Goal: Transaction & Acquisition: Purchase product/service

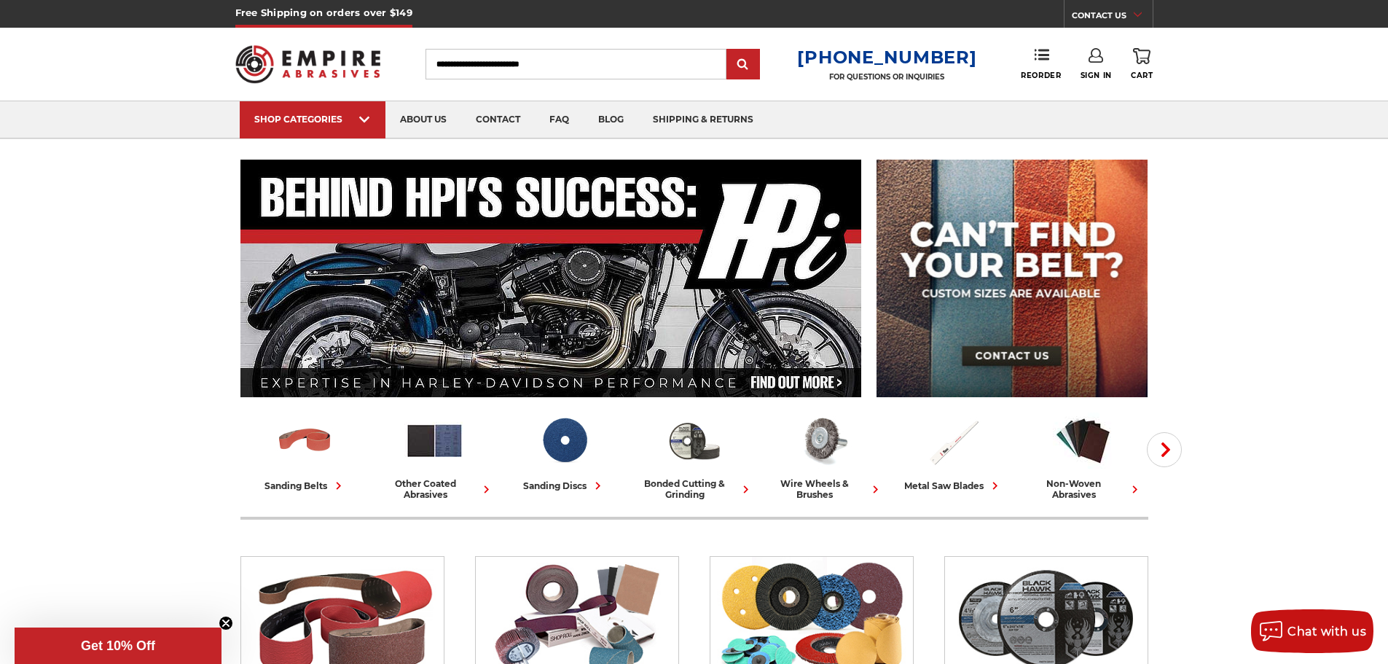
type input "**********"
click at [1098, 69] on link "Sign In" at bounding box center [1096, 64] width 31 height 32
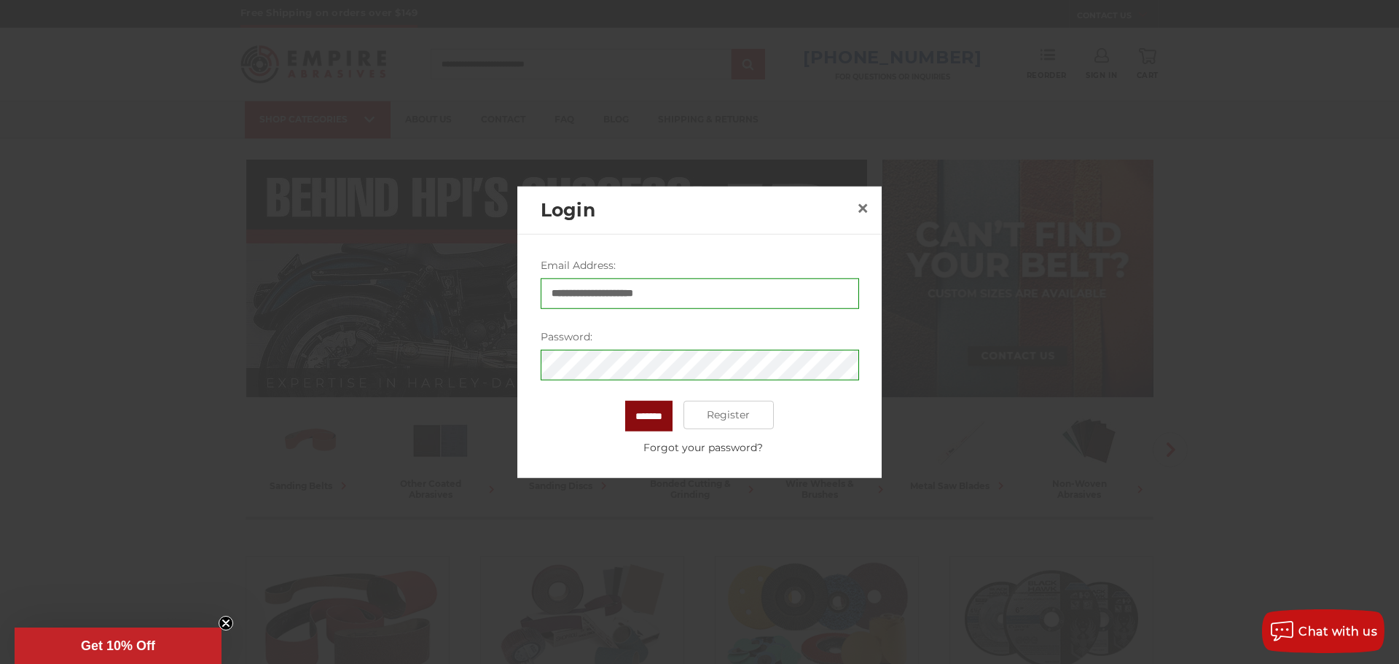
click at [643, 420] on input "*******" at bounding box center [648, 415] width 47 height 31
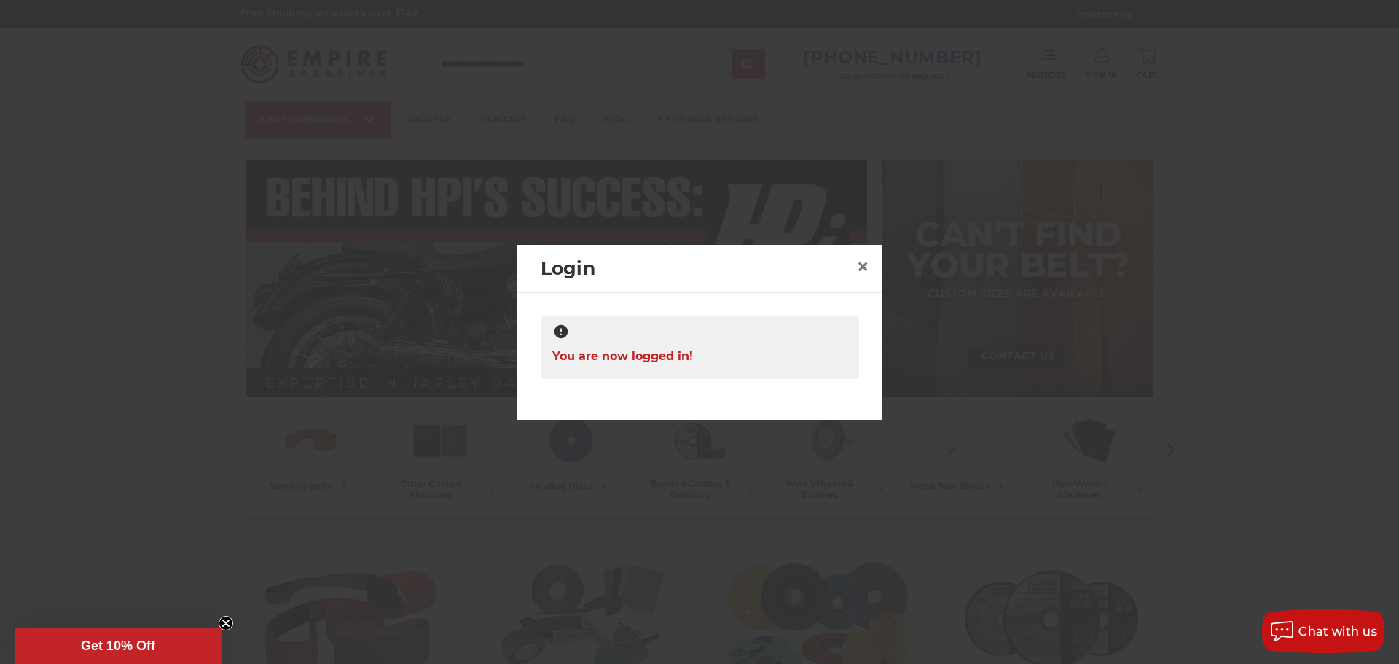
click at [862, 205] on div at bounding box center [699, 332] width 1399 height 664
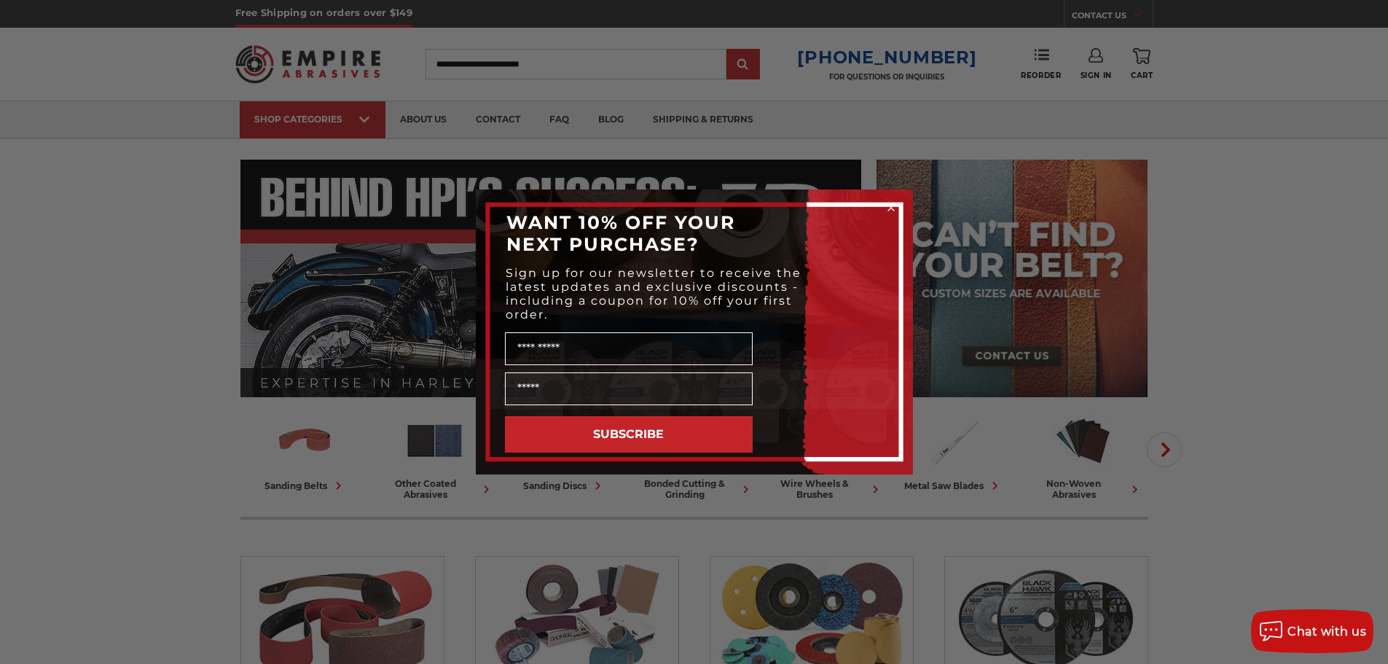
click at [888, 207] on circle "Close dialog" at bounding box center [891, 208] width 14 height 14
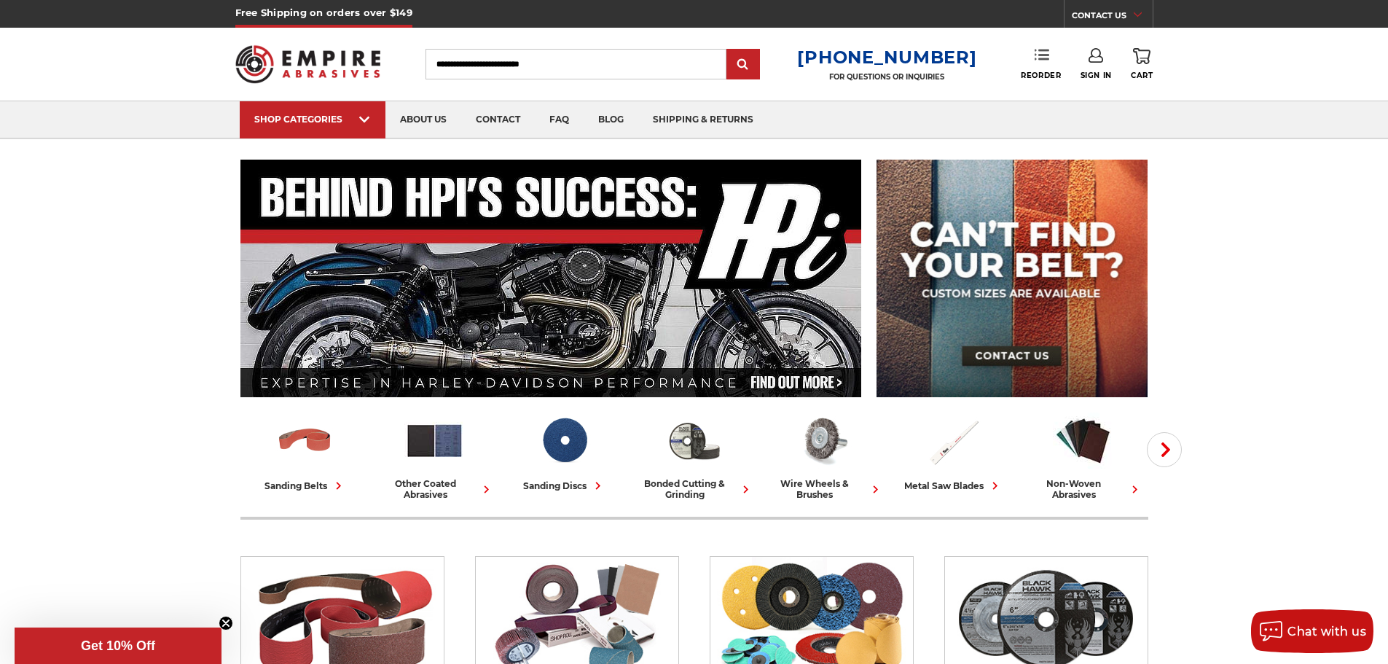
click at [1047, 67] on link "Reorder" at bounding box center [1041, 63] width 40 height 31
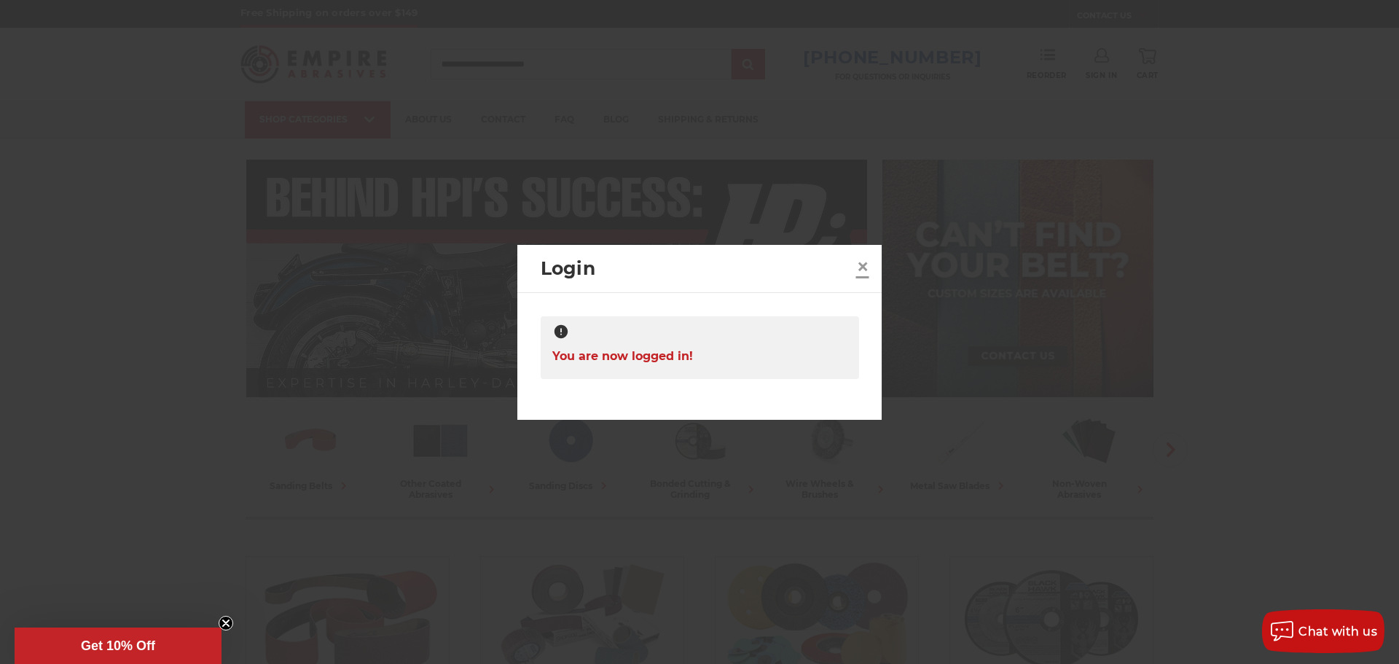
click at [864, 267] on span "×" at bounding box center [862, 266] width 13 height 28
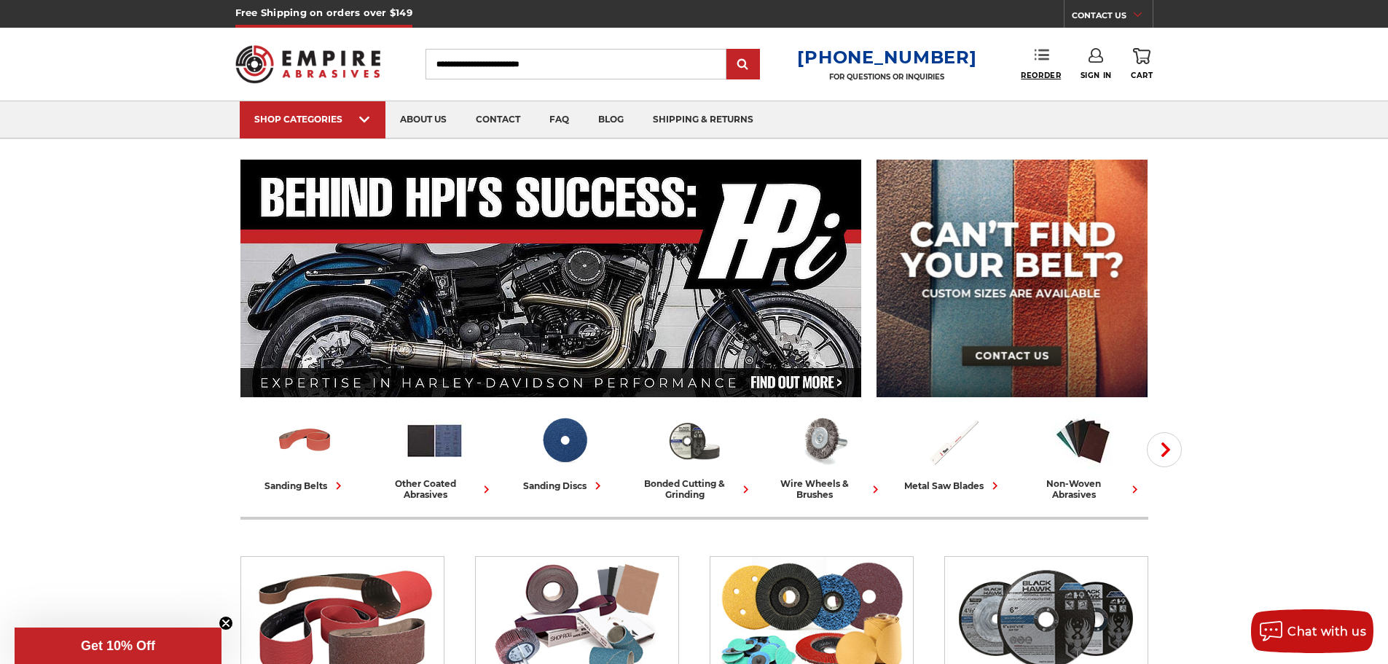
click at [1042, 71] on span "Reorder" at bounding box center [1041, 75] width 40 height 9
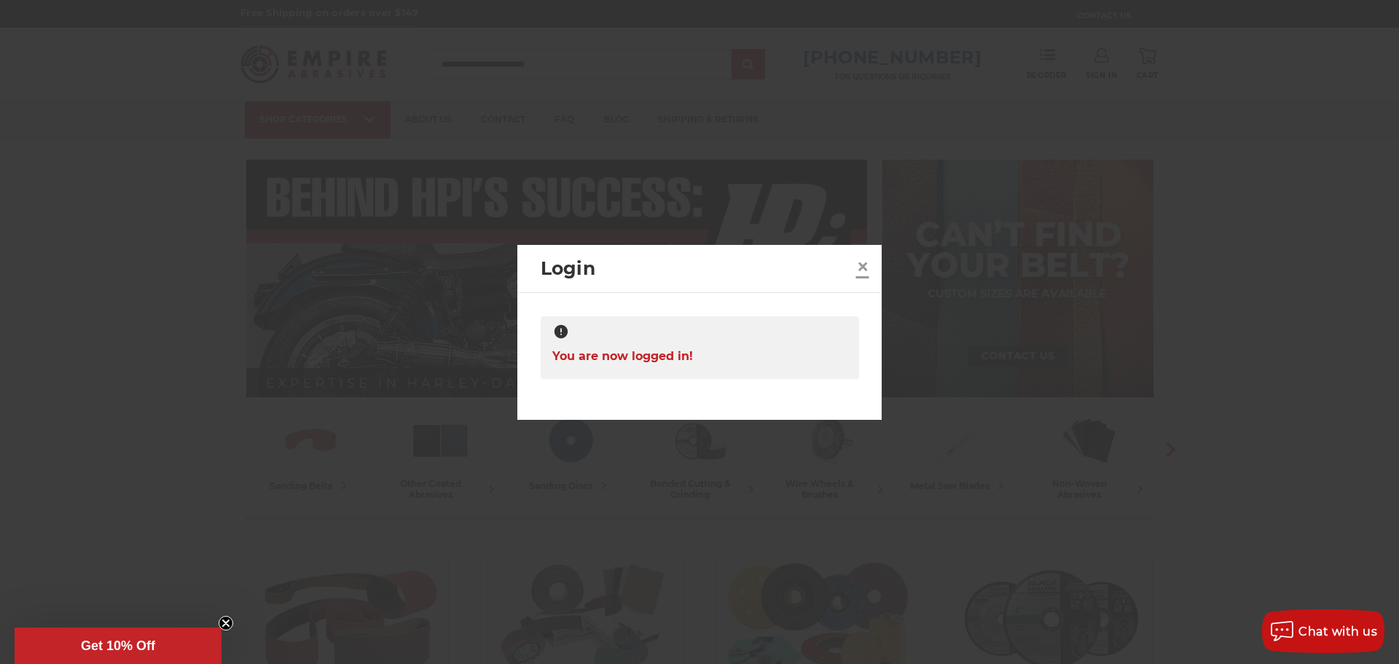
click at [865, 265] on span "×" at bounding box center [862, 266] width 13 height 28
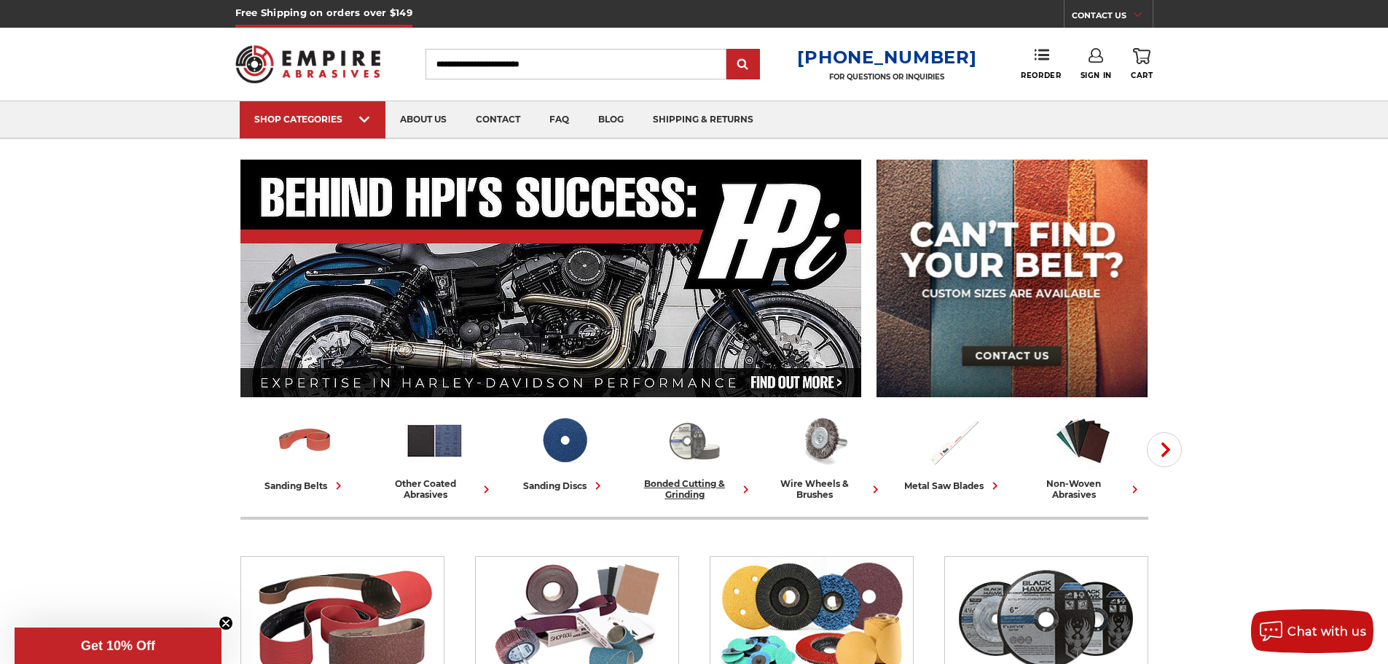
click at [706, 445] on img at bounding box center [694, 440] width 60 height 60
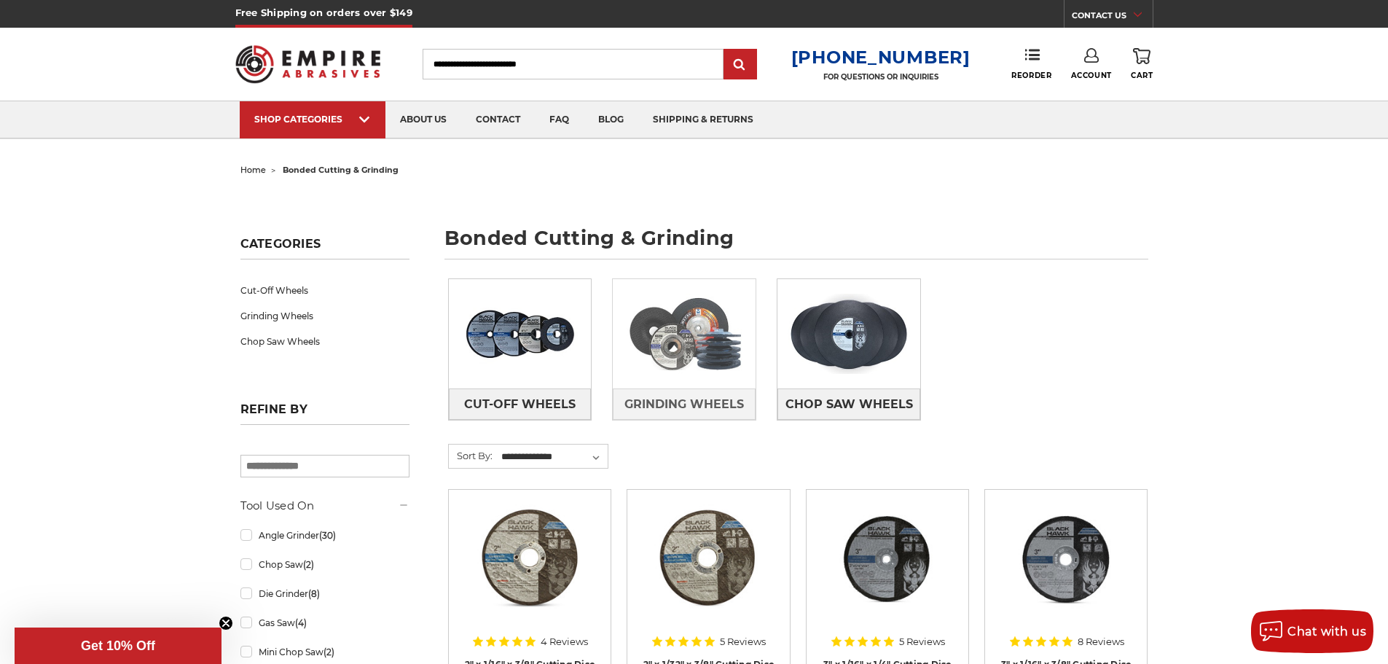
click at [672, 369] on img at bounding box center [684, 334] width 143 height 101
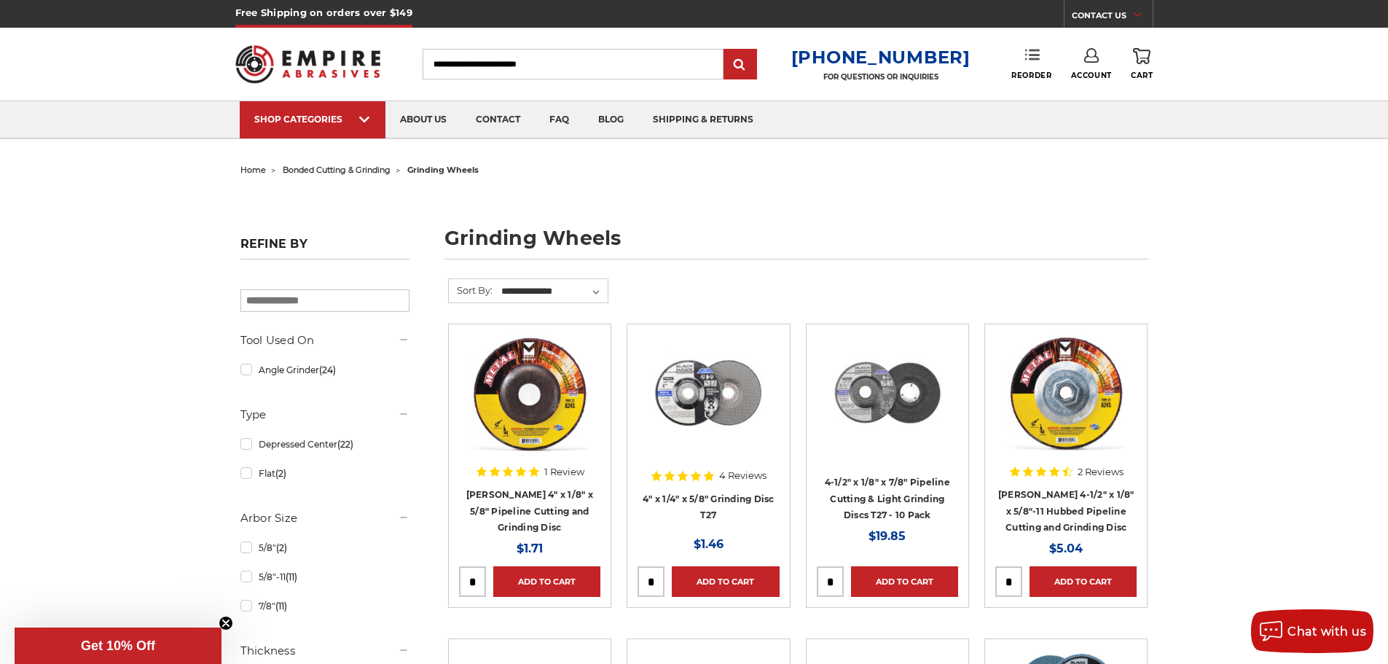
click at [1026, 58] on use at bounding box center [1033, 55] width 15 height 10
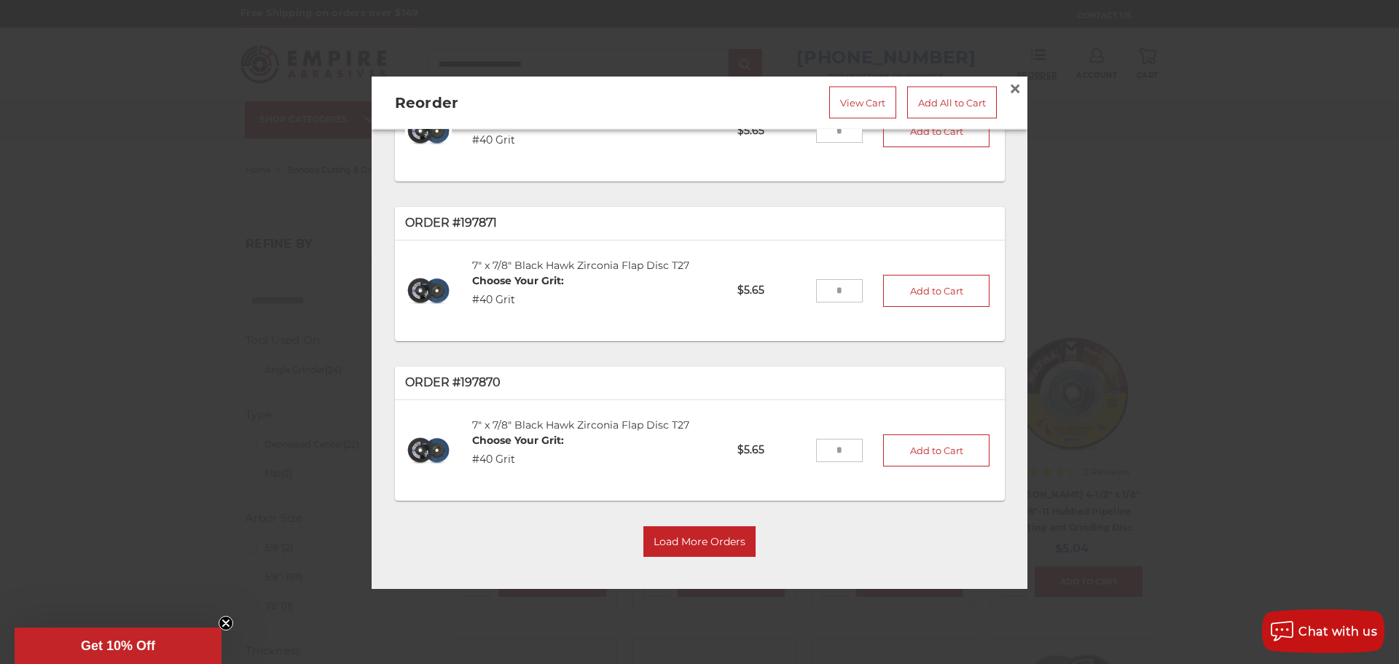
scroll to position [106, 0]
click at [685, 526] on button "Load More Orders" at bounding box center [700, 540] width 112 height 31
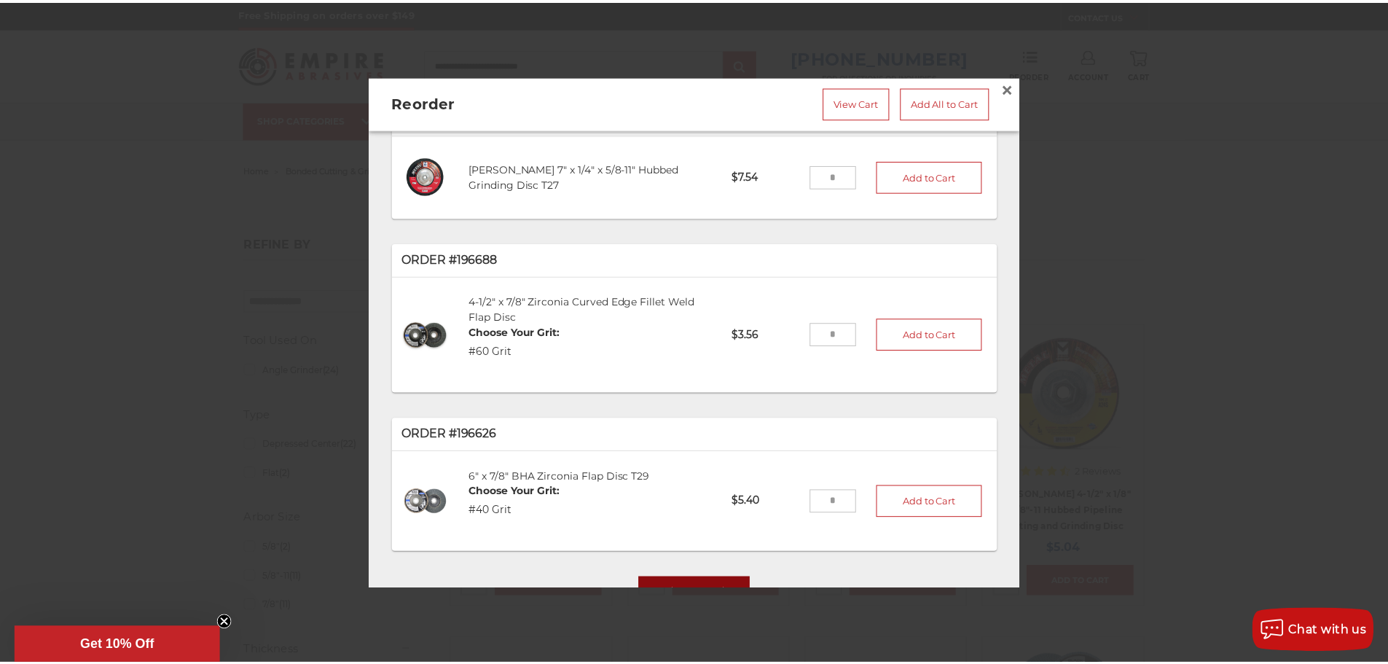
scroll to position [581, 0]
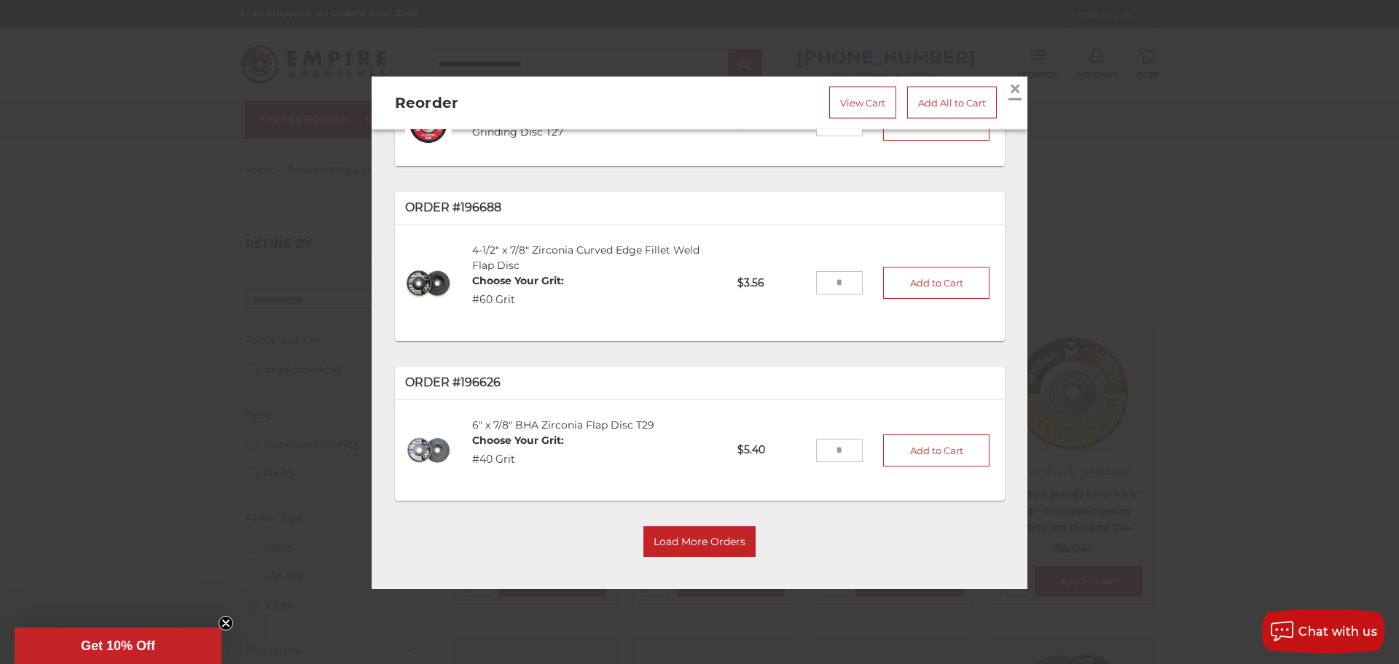
click at [1009, 77] on span "×" at bounding box center [1015, 88] width 13 height 28
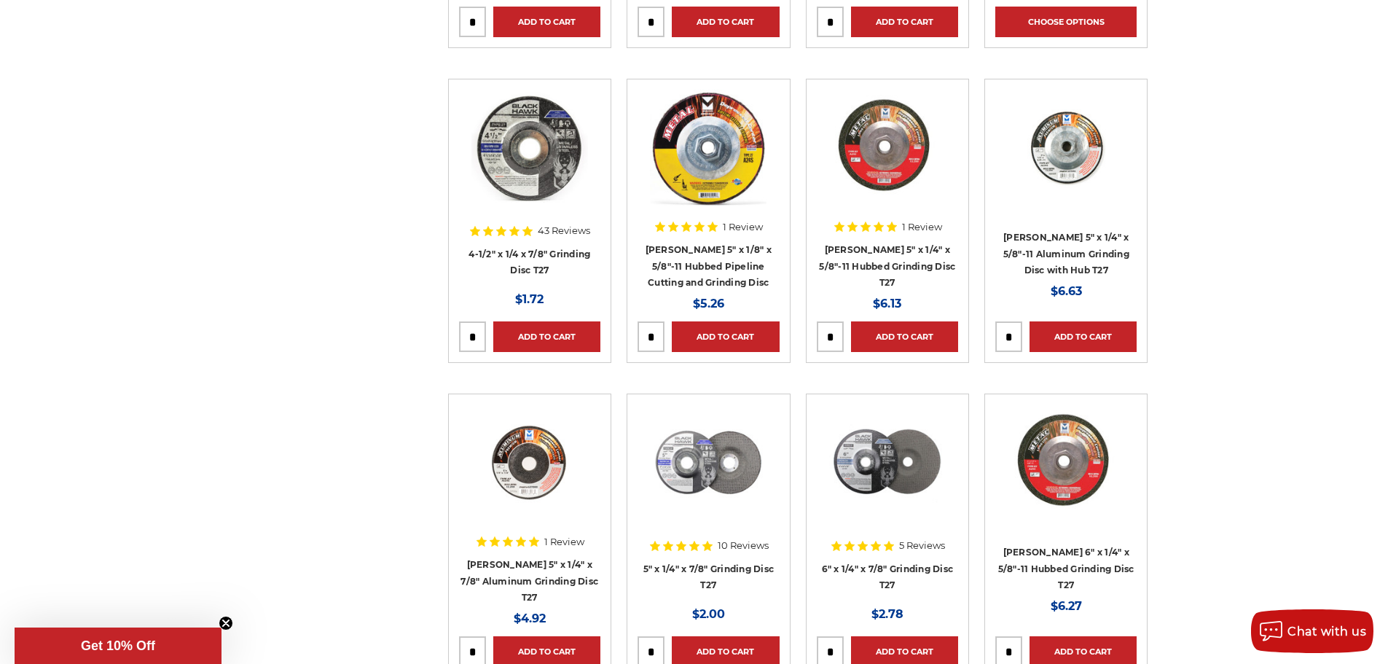
scroll to position [948, 0]
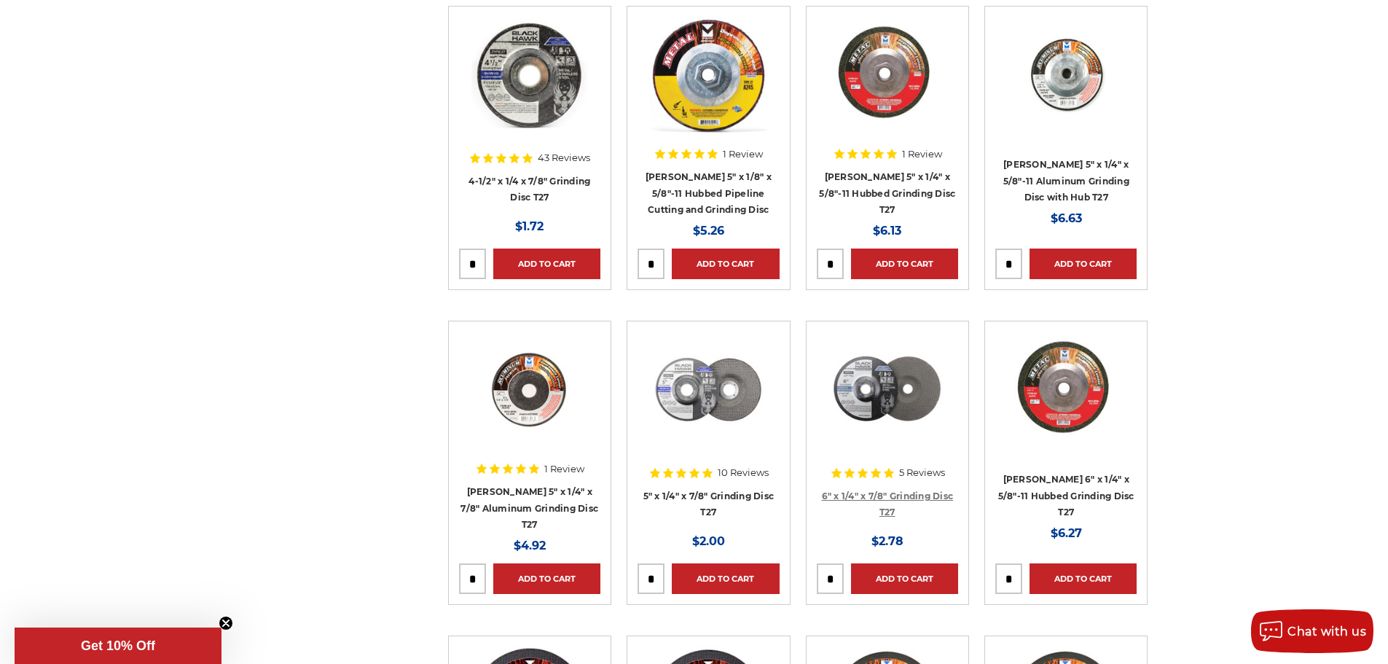
click at [876, 492] on link "6" x 1/4" x 7/8" Grinding Disc T27" at bounding box center [888, 505] width 132 height 28
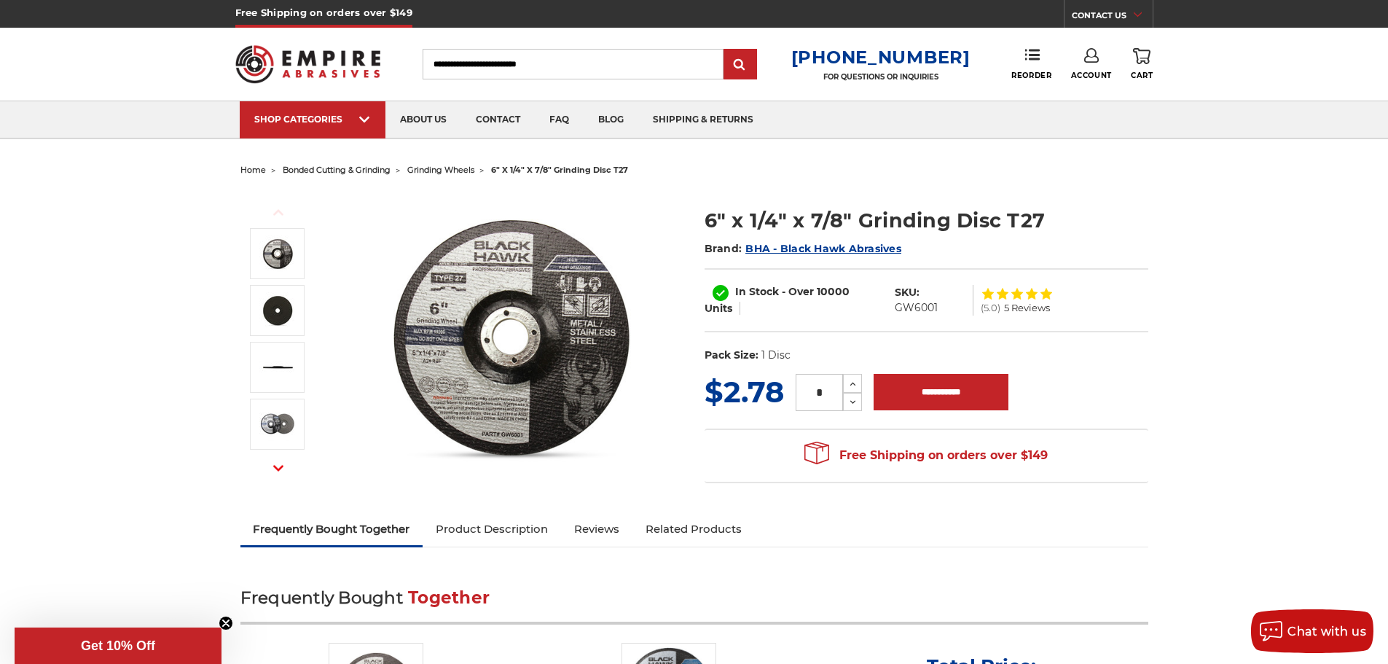
click at [825, 395] on input "*" at bounding box center [819, 392] width 47 height 37
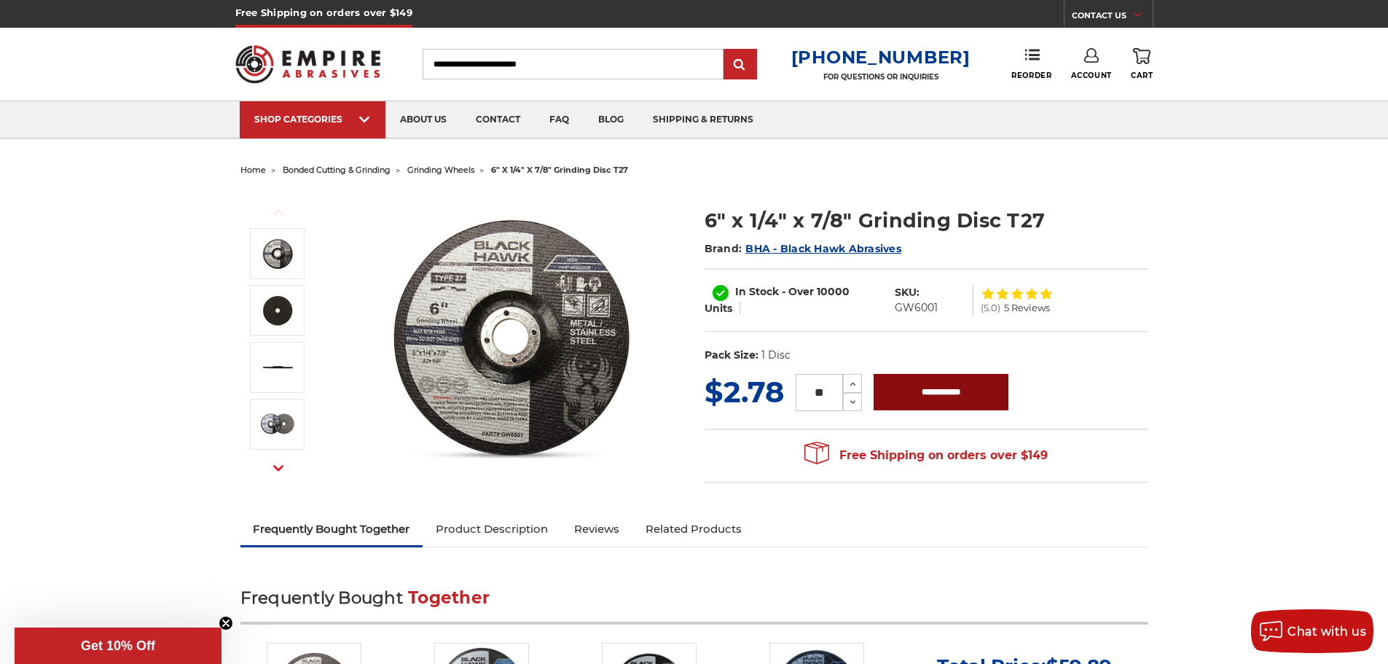
type input "**"
click at [944, 383] on input "**********" at bounding box center [941, 392] width 135 height 36
type input "**********"
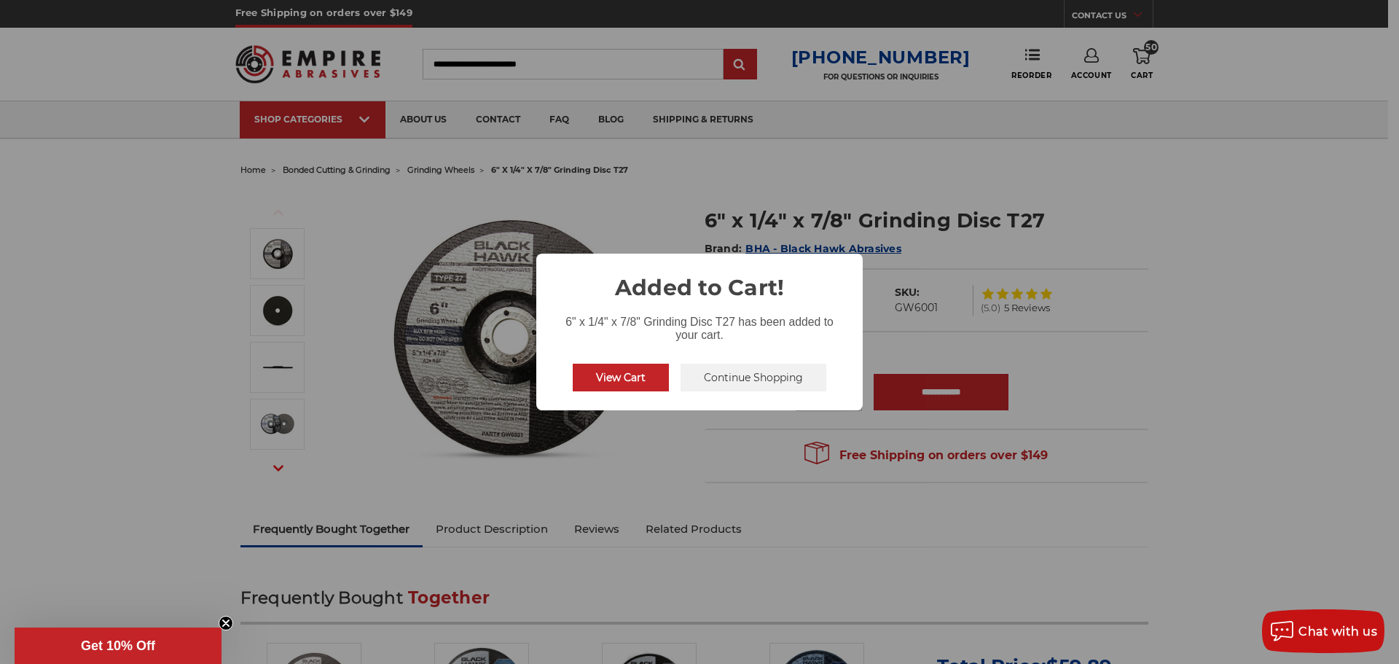
click at [619, 375] on button "View Cart" at bounding box center [621, 378] width 96 height 28
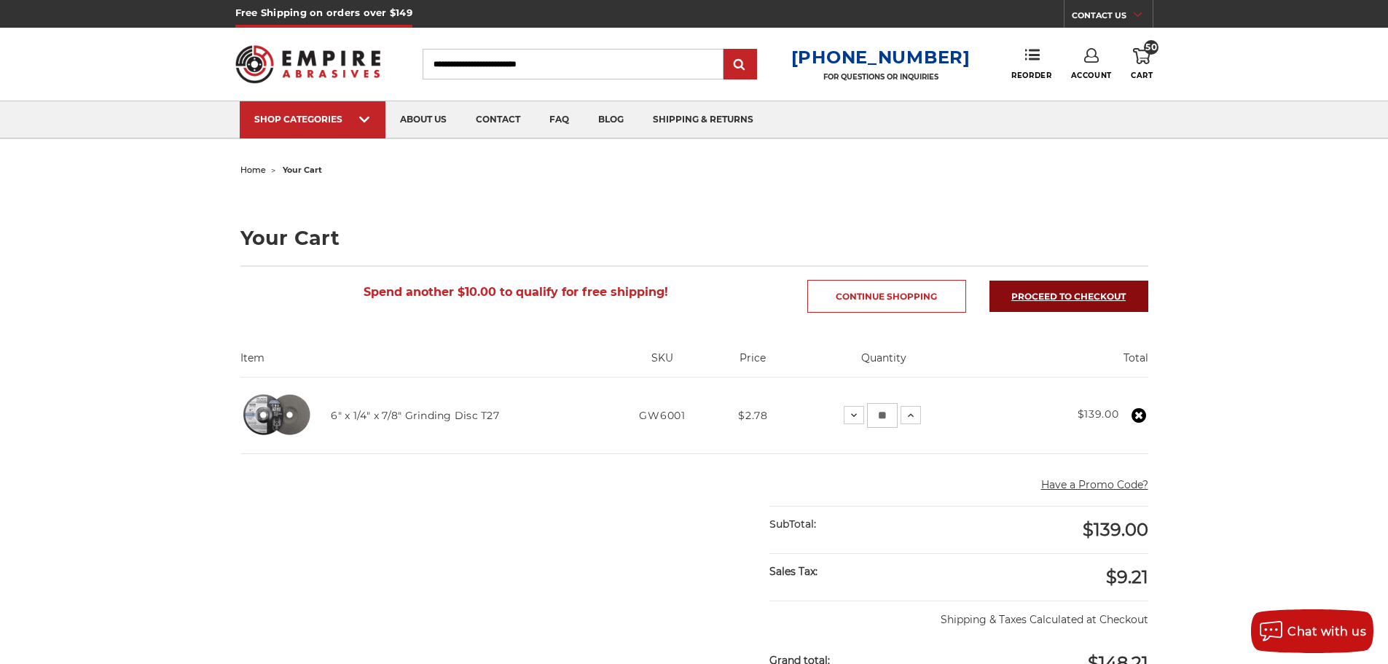
click at [1067, 294] on link "Proceed to checkout" at bounding box center [1069, 296] width 159 height 31
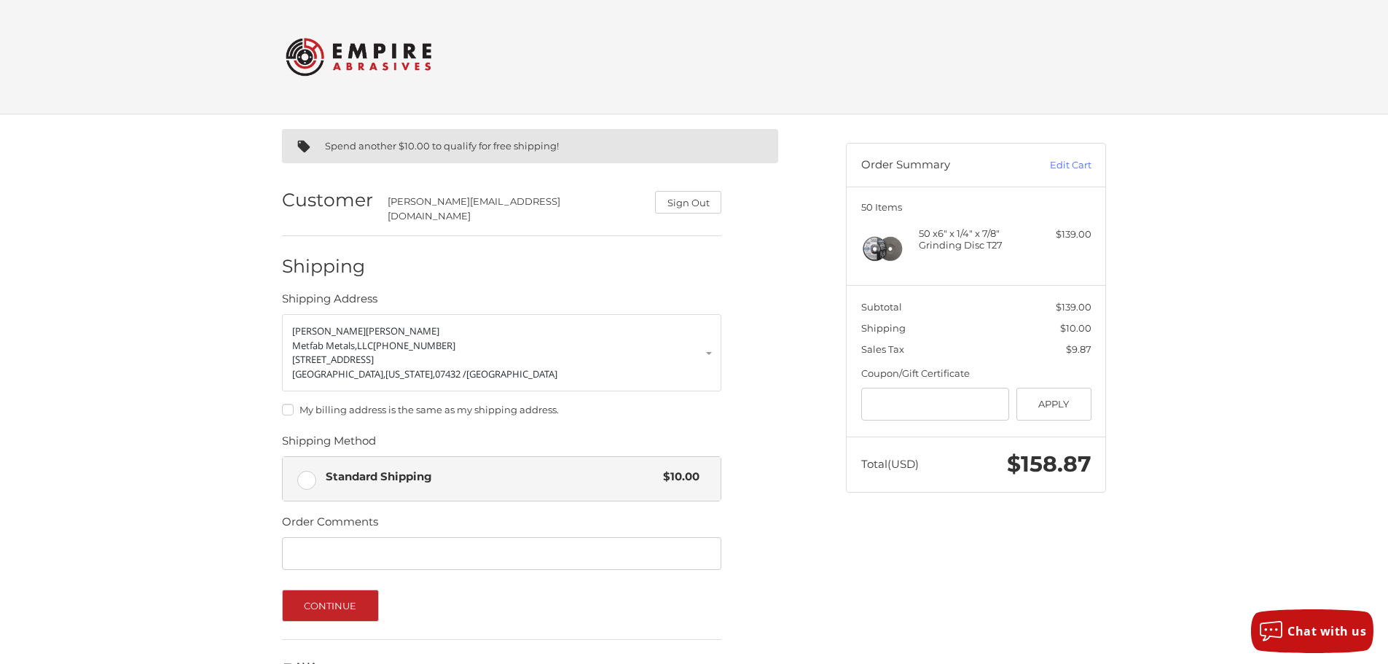
click at [284, 404] on label "My billing address is the same as my shipping address." at bounding box center [502, 410] width 440 height 12
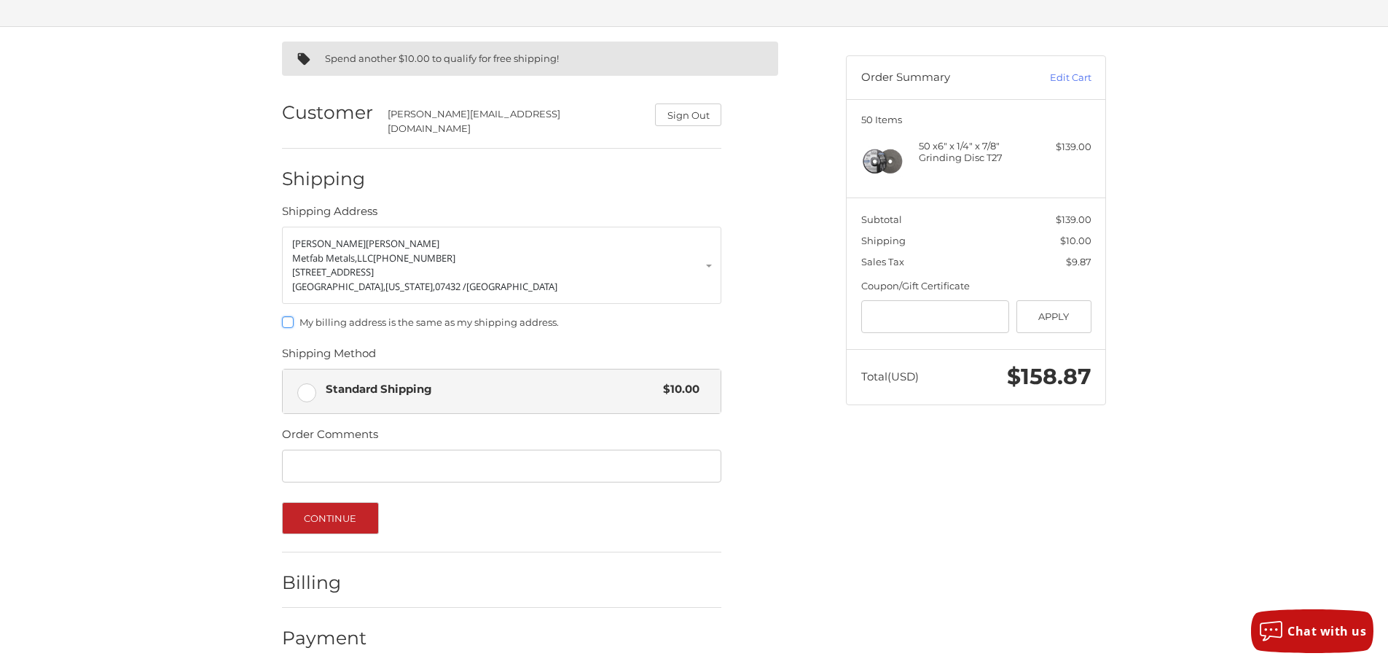
scroll to position [91, 0]
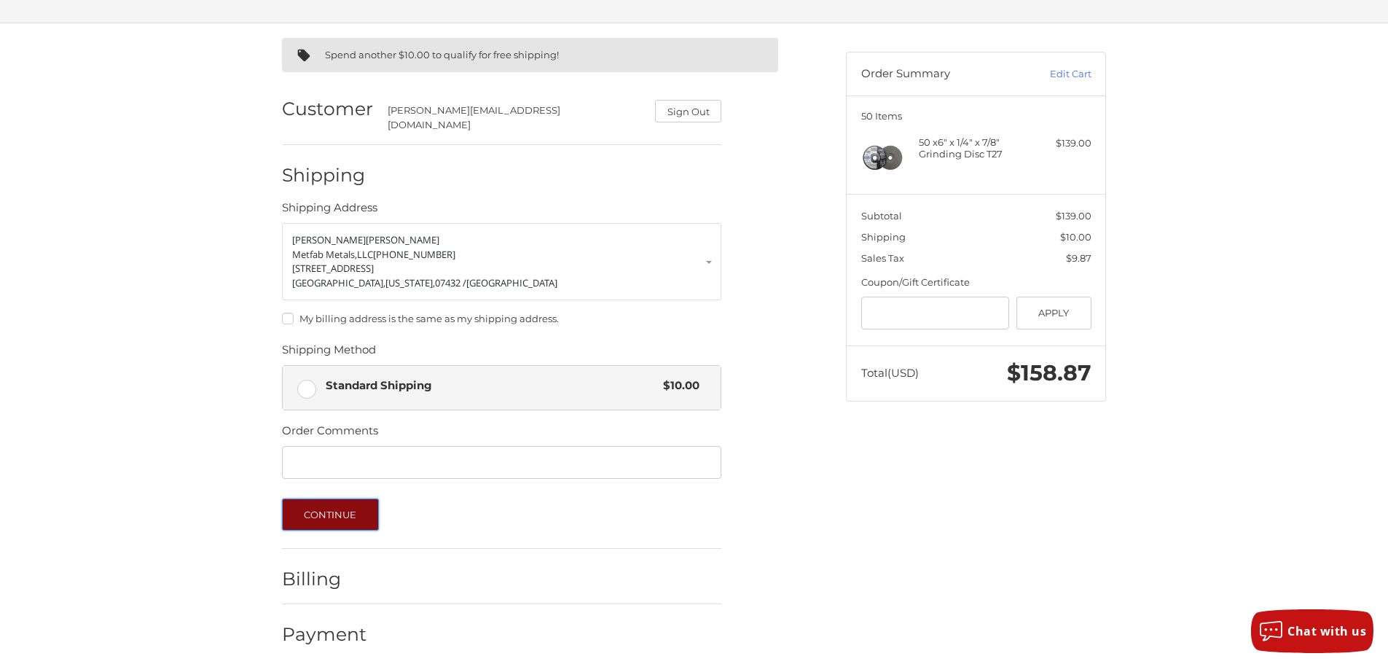
click at [314, 501] on button "Continue" at bounding box center [330, 515] width 97 height 32
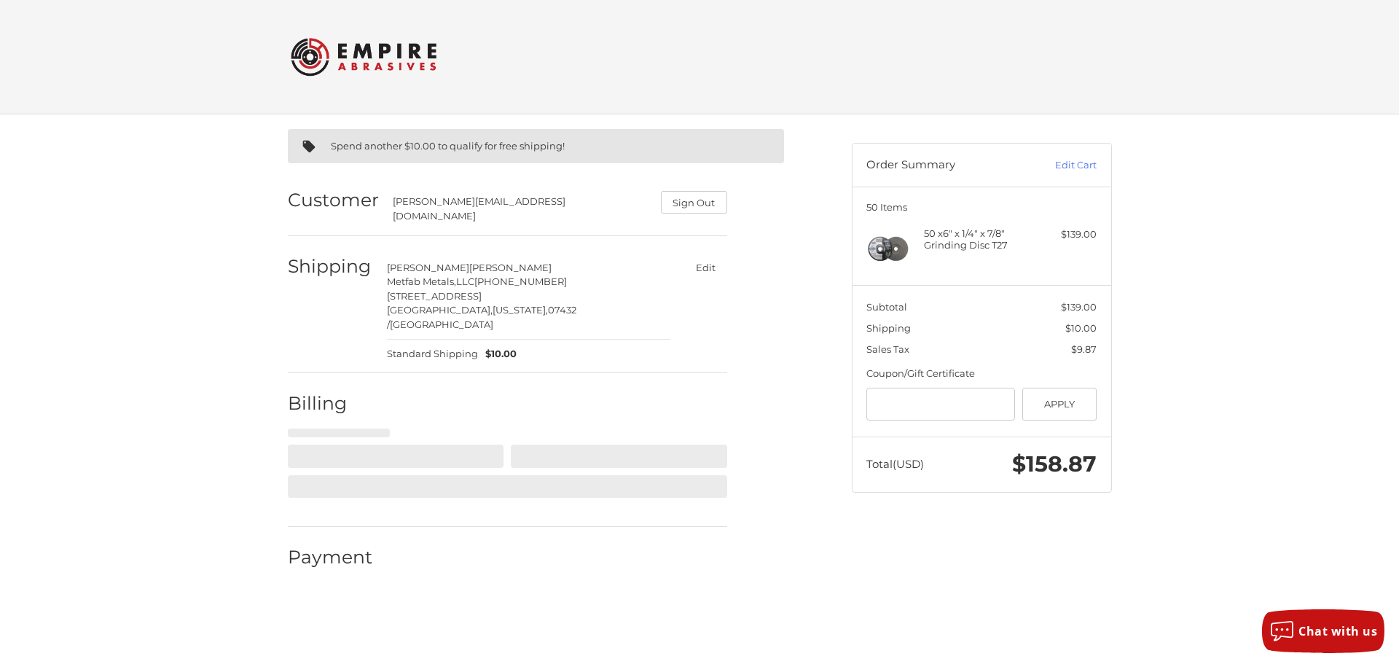
select select "**"
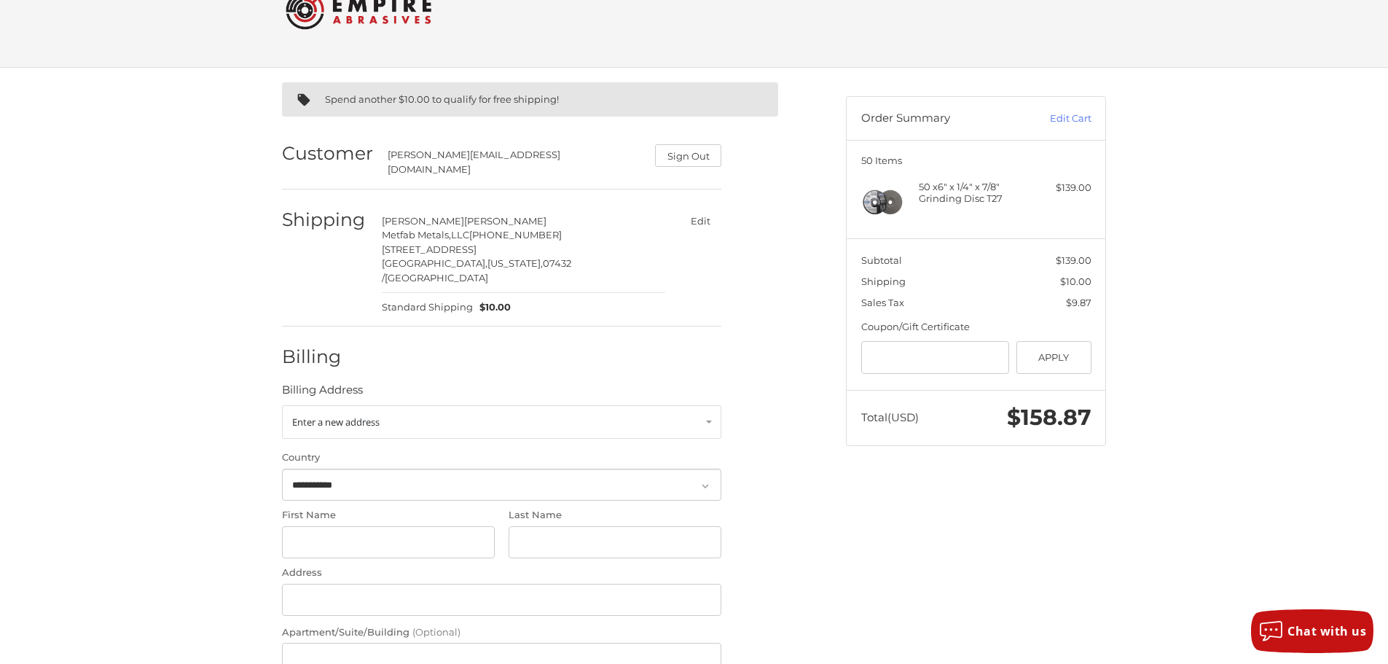
scroll to position [73, 0]
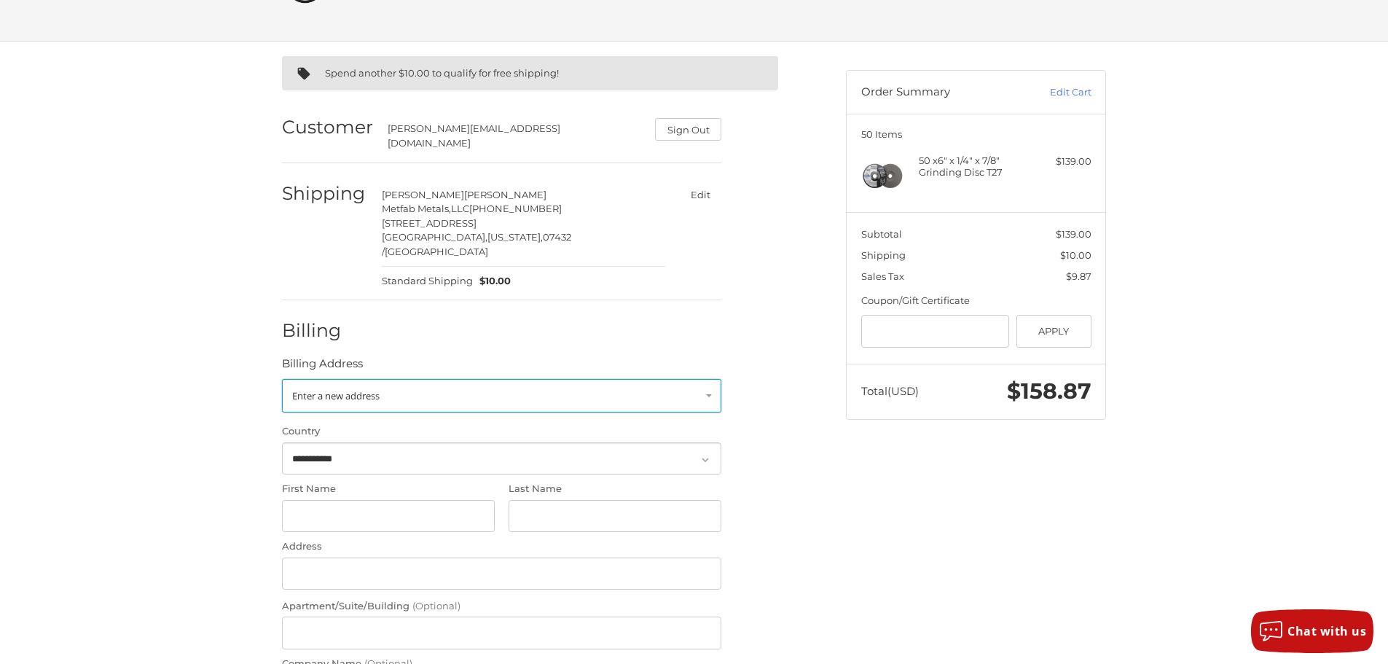
click at [353, 389] on span "Enter a new address" at bounding box center [335, 395] width 87 height 13
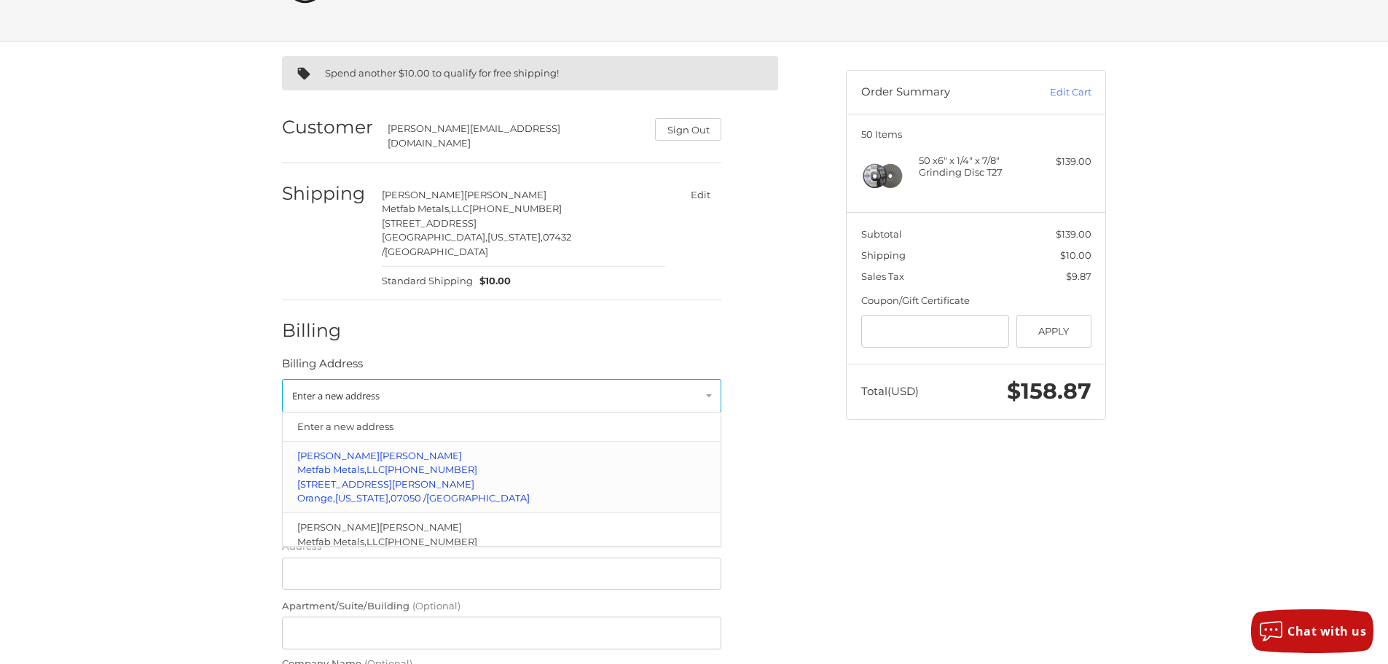
click at [345, 478] on span "560 Freeman Street" at bounding box center [385, 484] width 177 height 12
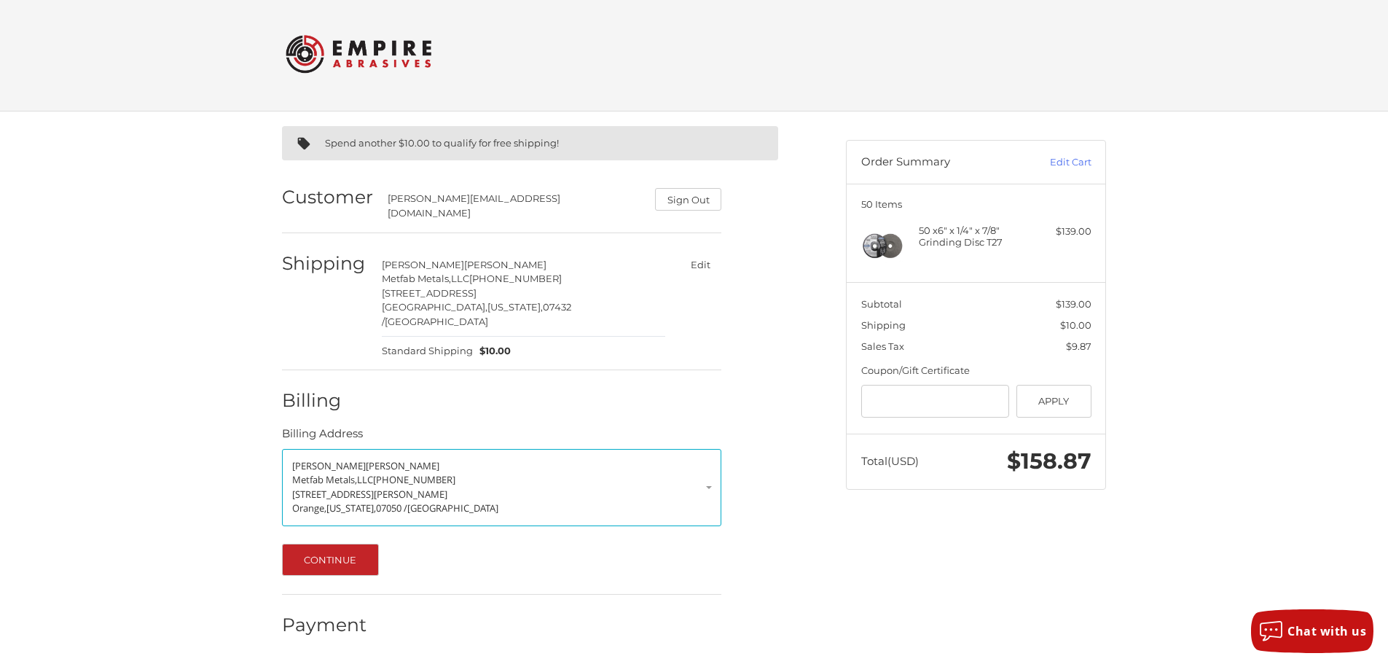
scroll to position [0, 0]
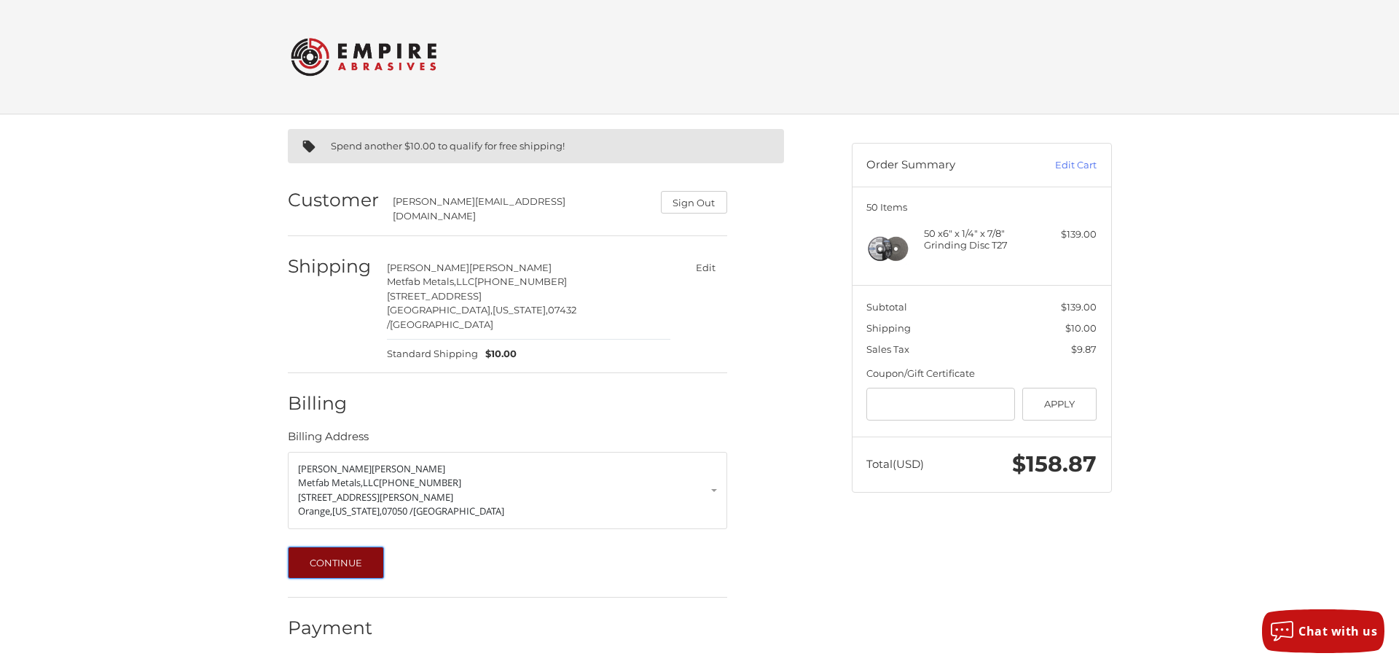
click at [335, 547] on button "Continue" at bounding box center [336, 563] width 97 height 32
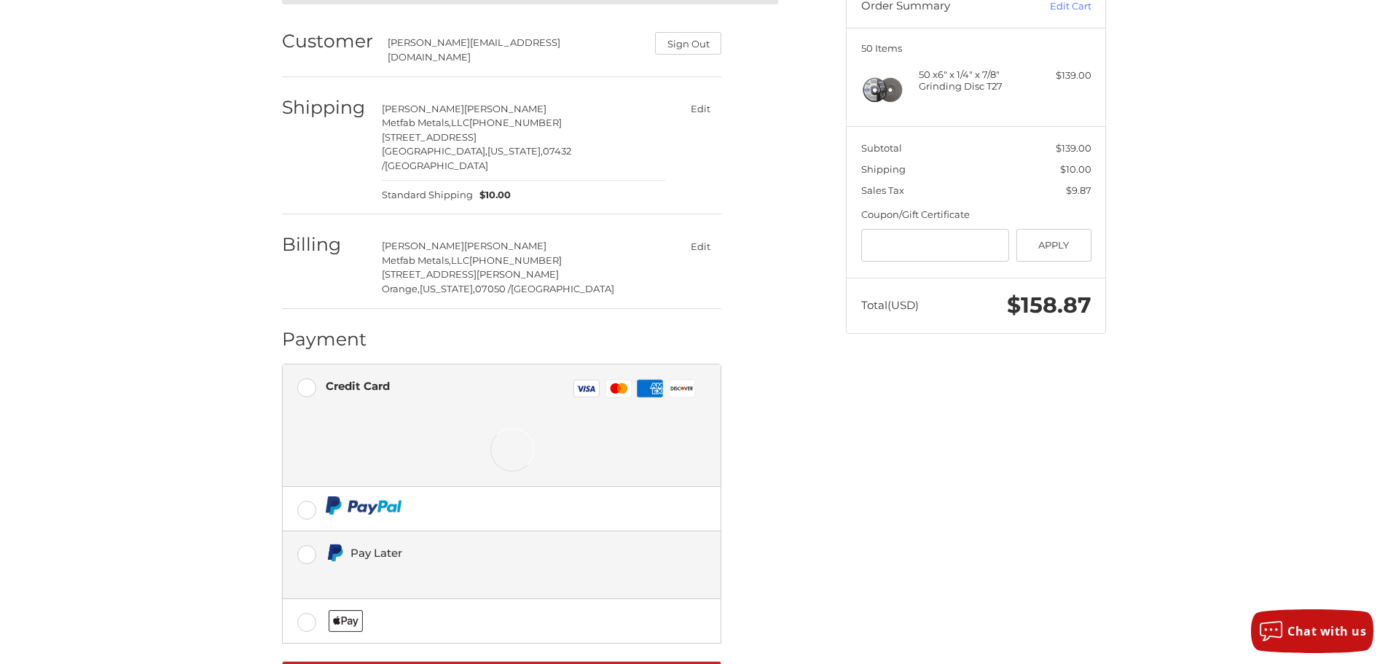
scroll to position [181, 0]
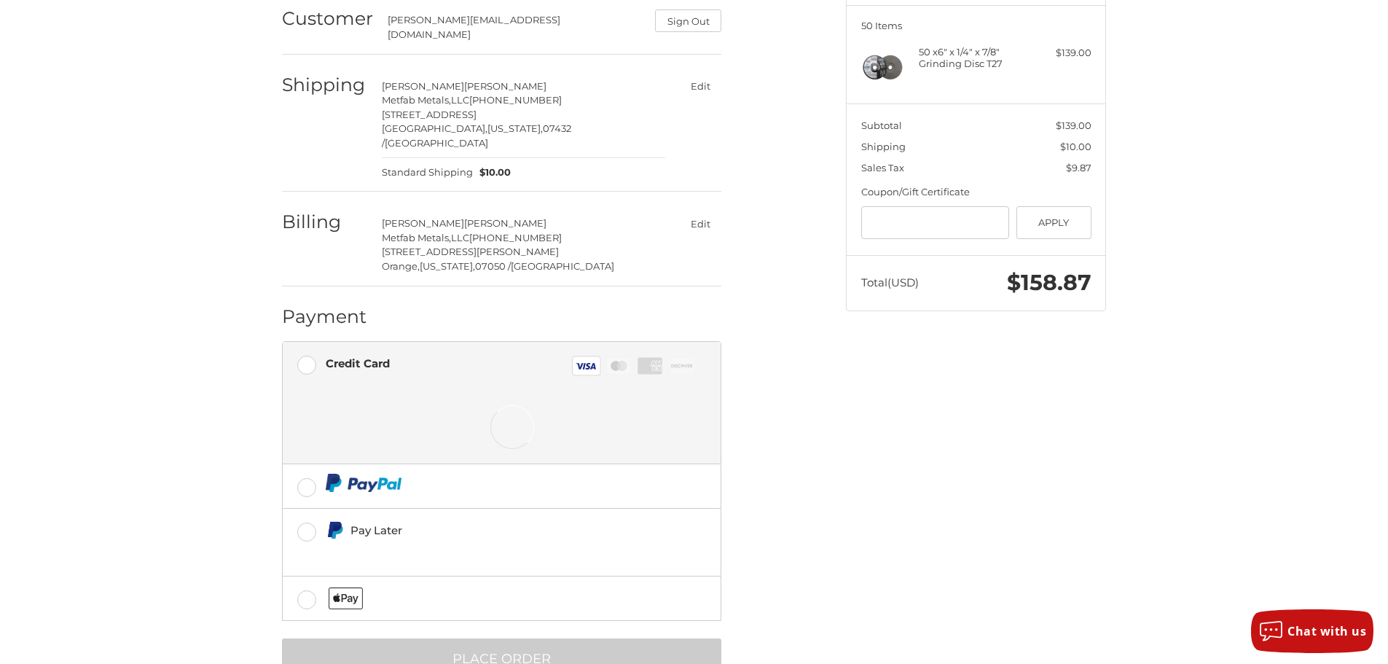
click at [368, 391] on div at bounding box center [513, 427] width 374 height 73
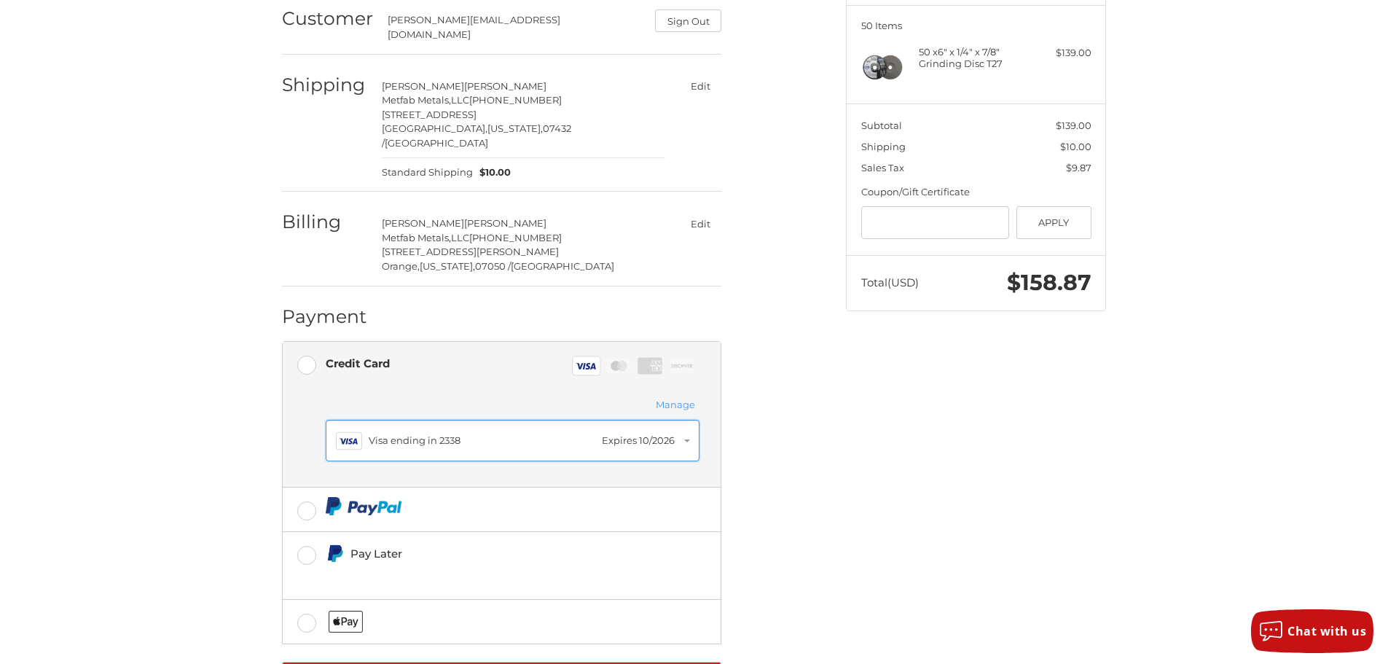
click at [505, 434] on div "Visa ending in 2338" at bounding box center [482, 441] width 226 height 15
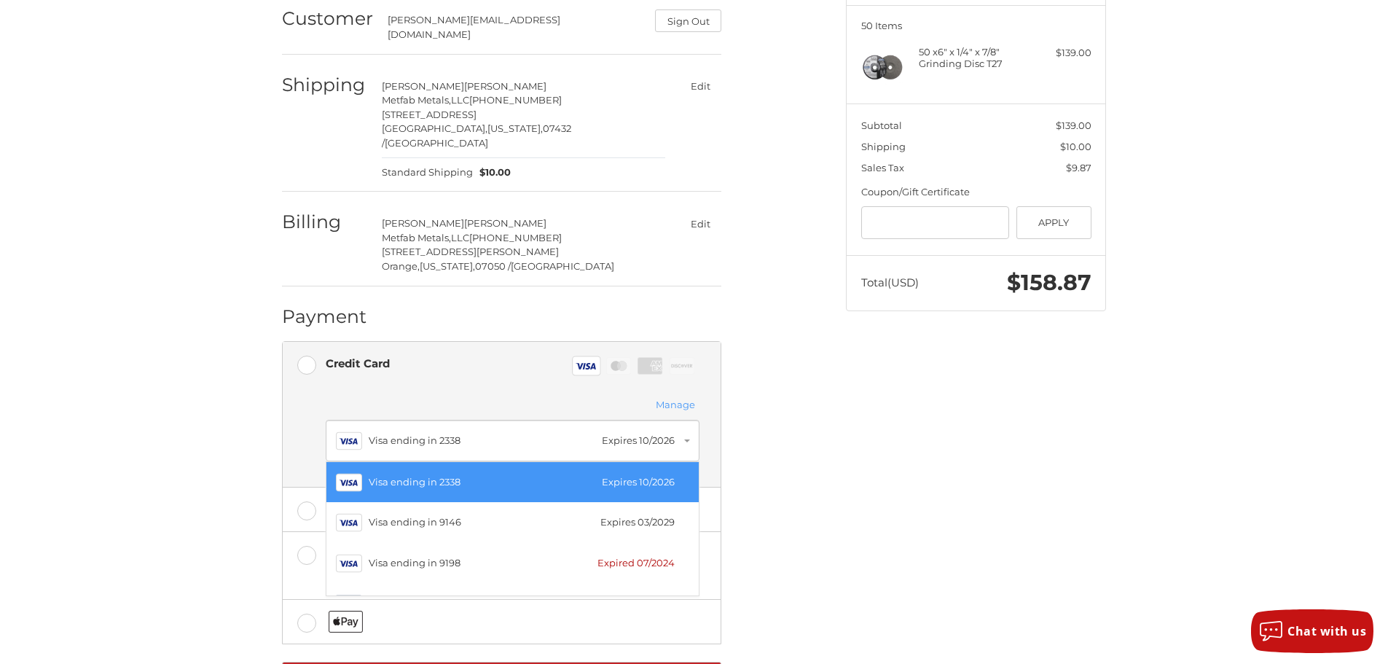
click at [479, 469] on div "Visa Visa ending in 2338 Expires 10/2026" at bounding box center [513, 482] width 354 height 26
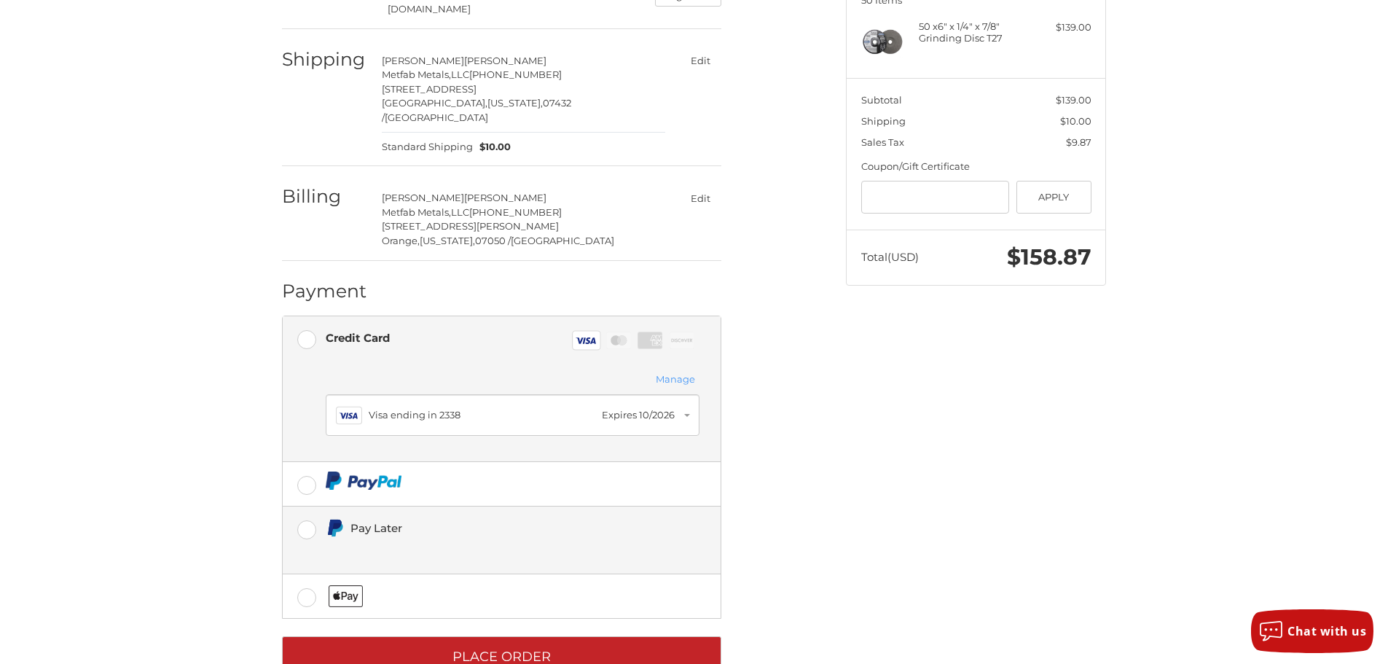
scroll to position [228, 0]
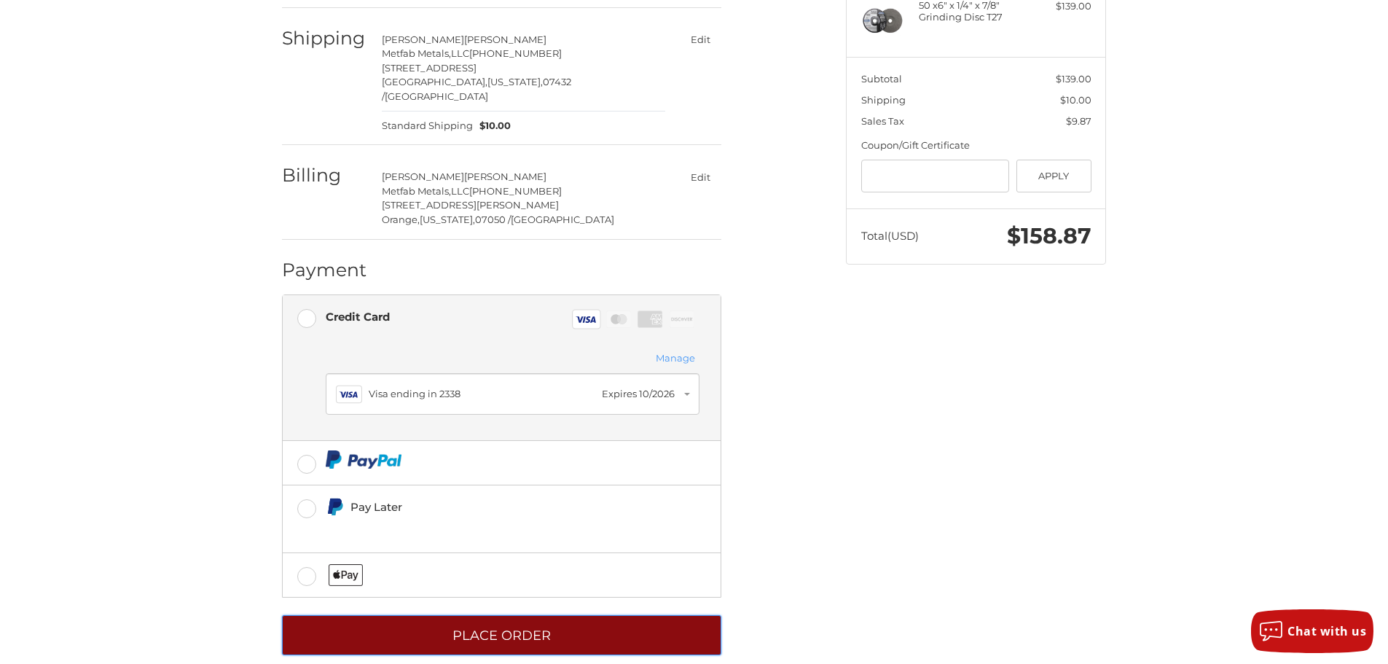
click at [469, 615] on button "Place Order" at bounding box center [502, 635] width 440 height 40
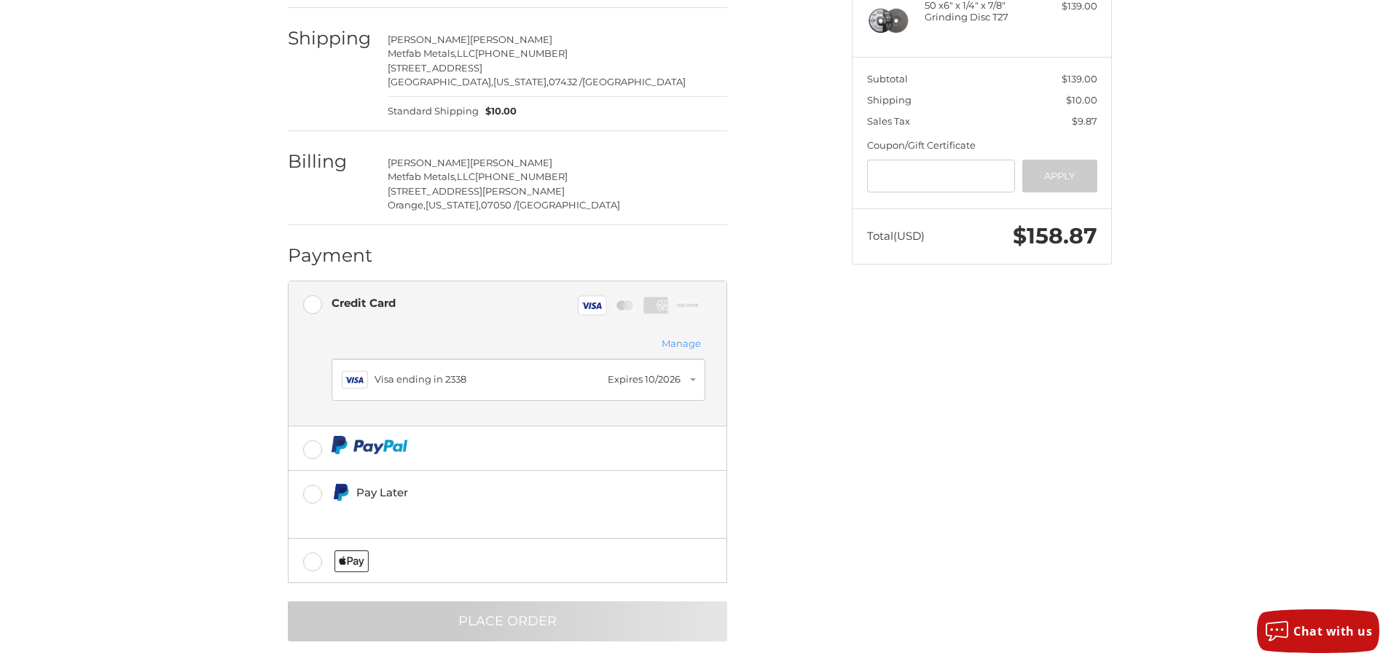
scroll to position [0, 0]
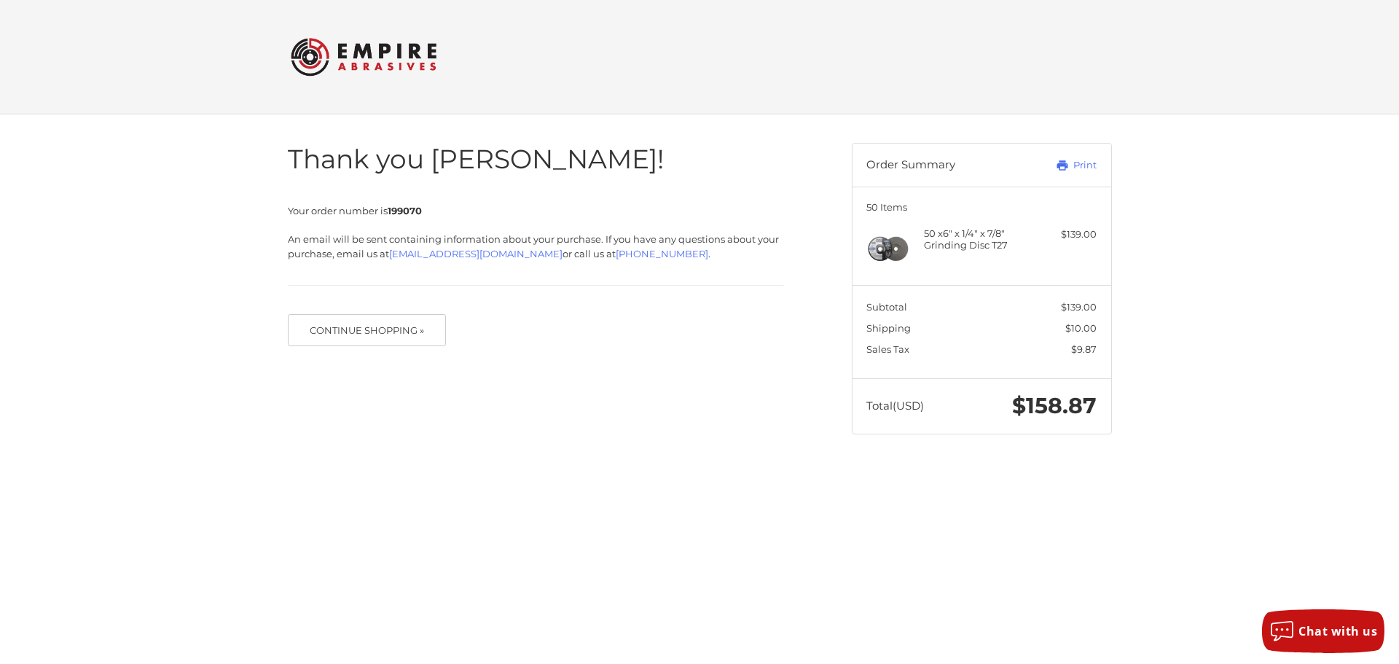
click at [0, 463] on div at bounding box center [0, 463] width 0 height 0
